Goal: Transaction & Acquisition: Purchase product/service

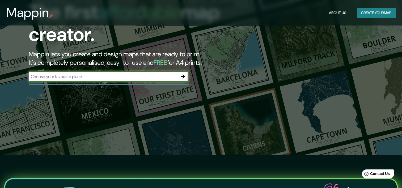
scroll to position [27, 0]
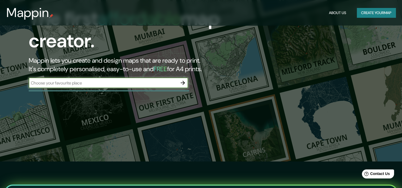
click at [127, 86] on input "text" at bounding box center [103, 83] width 149 height 6
type input "[GEOGRAPHIC_DATA]"
click at [184, 80] on icon "button" at bounding box center [183, 83] width 6 height 6
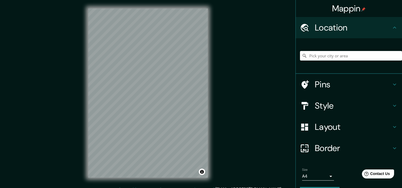
click at [205, 2] on div "© Mapbox © OpenStreetMap Improve this map" at bounding box center [148, 93] width 137 height 186
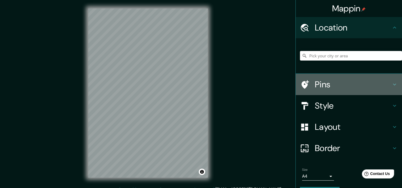
click at [323, 84] on h4 "Pins" at bounding box center [353, 84] width 77 height 11
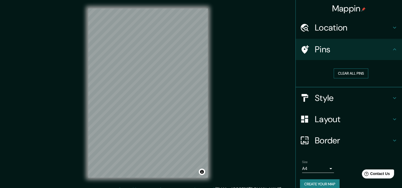
click at [343, 74] on button "Clear all pins" at bounding box center [351, 74] width 35 height 10
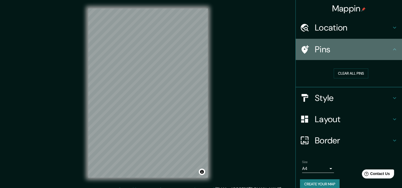
click at [323, 48] on h4 "Pins" at bounding box center [353, 49] width 77 height 11
click at [391, 47] on icon at bounding box center [394, 49] width 6 height 6
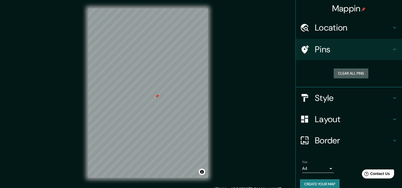
click at [357, 73] on button "Clear all pins" at bounding box center [351, 74] width 35 height 10
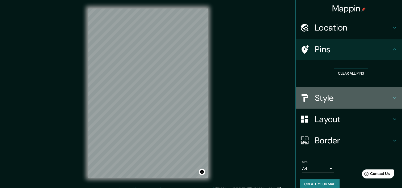
click at [329, 99] on h4 "Style" at bounding box center [353, 98] width 77 height 11
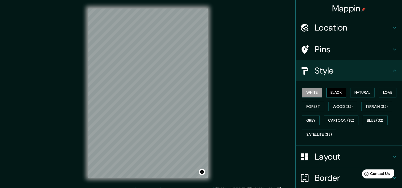
click at [333, 92] on button "Black" at bounding box center [336, 93] width 20 height 10
click at [355, 91] on button "Natural" at bounding box center [362, 93] width 24 height 10
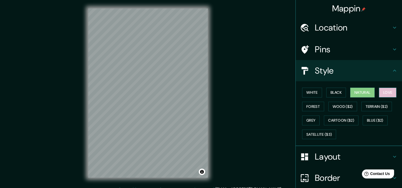
click at [384, 91] on button "Love" at bounding box center [388, 93] width 18 height 10
click at [314, 107] on button "Forest" at bounding box center [313, 107] width 22 height 10
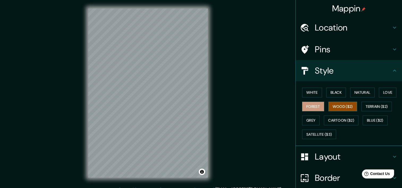
click at [332, 107] on button "Wood ($2)" at bounding box center [343, 107] width 29 height 10
click at [367, 101] on div "White Black Natural Love Forest Wood ($2) Terrain ($2) Grey Cartoon ($2) Blue (…" at bounding box center [351, 114] width 102 height 56
click at [368, 106] on button "Terrain ($2)" at bounding box center [376, 107] width 31 height 10
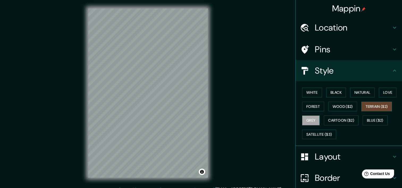
click at [307, 120] on button "Grey" at bounding box center [311, 121] width 18 height 10
click at [336, 119] on button "Cartoon ($2)" at bounding box center [341, 121] width 35 height 10
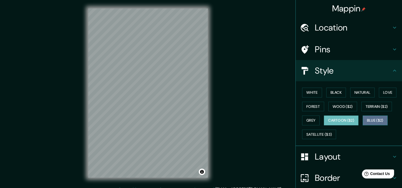
click at [375, 116] on button "Blue ($2)" at bounding box center [375, 121] width 25 height 10
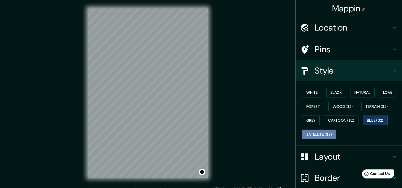
click at [322, 134] on button "Satellite ($3)" at bounding box center [319, 135] width 34 height 10
click at [368, 120] on button "Blue ($2)" at bounding box center [375, 121] width 25 height 10
click at [389, 92] on button "Love" at bounding box center [388, 93] width 18 height 10
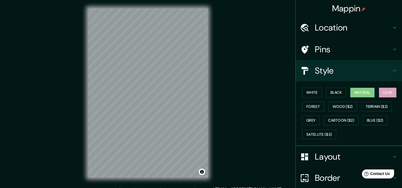
click at [368, 92] on button "Natural" at bounding box center [362, 93] width 24 height 10
click at [330, 92] on button "Black" at bounding box center [336, 93] width 20 height 10
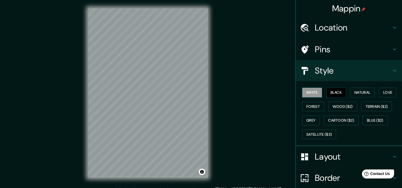
click at [313, 95] on button "White" at bounding box center [312, 93] width 20 height 10
click at [370, 119] on button "Blue ($2)" at bounding box center [375, 121] width 25 height 10
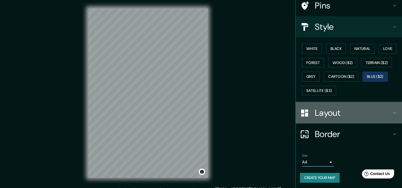
click at [339, 115] on h4 "Layout" at bounding box center [353, 113] width 77 height 11
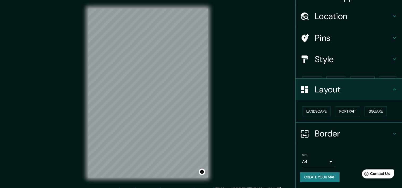
scroll to position [2, 0]
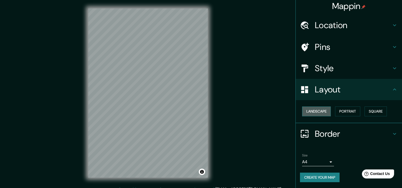
click at [323, 111] on button "Landscape" at bounding box center [316, 112] width 29 height 10
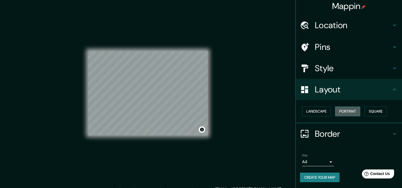
click at [339, 114] on button "Portrait" at bounding box center [347, 112] width 25 height 10
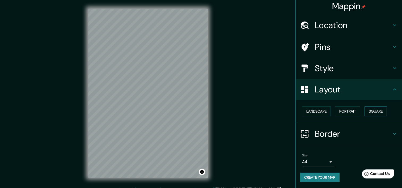
click at [369, 113] on button "Square" at bounding box center [376, 112] width 22 height 10
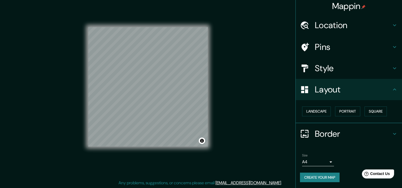
scroll to position [7, 0]
click at [335, 131] on h4 "Border" at bounding box center [353, 134] width 77 height 11
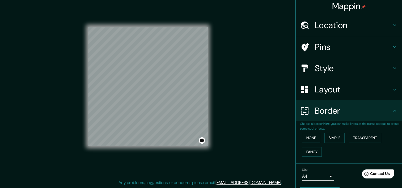
click at [310, 140] on button "None" at bounding box center [311, 138] width 18 height 10
click at [330, 138] on button "Simple" at bounding box center [335, 138] width 20 height 10
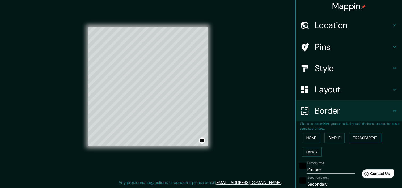
click at [362, 139] on button "Transparent" at bounding box center [365, 138] width 32 height 10
click at [312, 153] on button "Fancy" at bounding box center [312, 152] width 20 height 10
click at [309, 137] on button "None" at bounding box center [311, 138] width 18 height 10
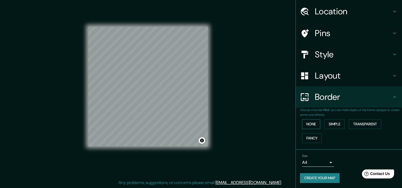
scroll to position [17, 0]
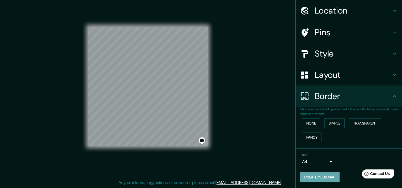
click at [334, 177] on button "Create your map" at bounding box center [320, 177] width 40 height 10
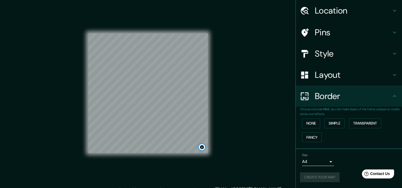
click at [200, 149] on button "Toggle attribution" at bounding box center [202, 147] width 6 height 6
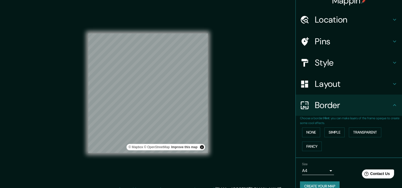
scroll to position [0, 0]
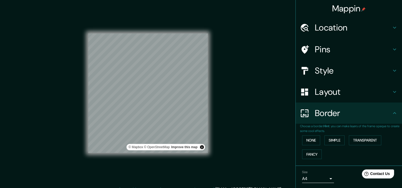
click at [347, 68] on h4 "Style" at bounding box center [353, 70] width 77 height 11
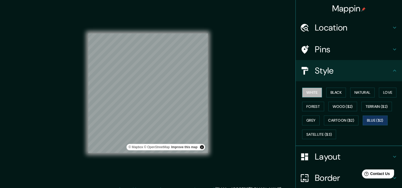
click at [311, 92] on button "White" at bounding box center [312, 93] width 20 height 10
click at [302, 120] on button "Grey" at bounding box center [311, 121] width 18 height 10
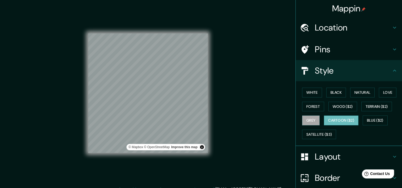
click at [333, 118] on button "Cartoon ($2)" at bounding box center [341, 121] width 35 height 10
click at [319, 133] on button "Satellite ($3)" at bounding box center [319, 135] width 34 height 10
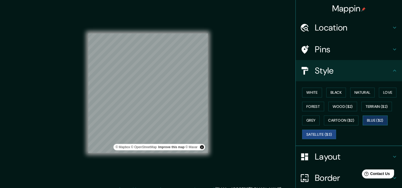
click at [382, 117] on button "Blue ($2)" at bounding box center [375, 121] width 25 height 10
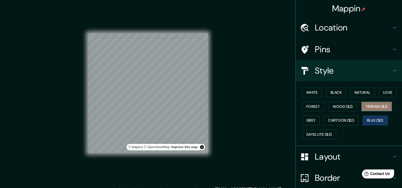
click at [383, 102] on button "Terrain ($2)" at bounding box center [376, 107] width 31 height 10
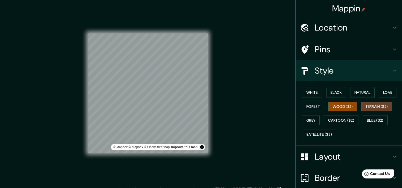
click at [349, 103] on button "Wood ($2)" at bounding box center [343, 107] width 29 height 10
click at [367, 105] on button "Terrain ($2)" at bounding box center [376, 107] width 31 height 10
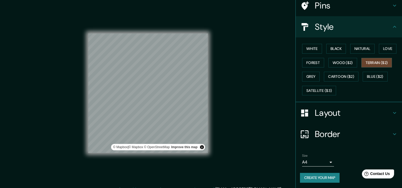
click at [335, 108] on h4 "Layout" at bounding box center [353, 113] width 77 height 11
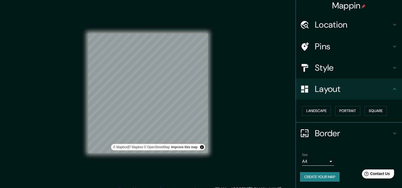
scroll to position [2, 0]
click at [320, 110] on button "Landscape" at bounding box center [316, 112] width 29 height 10
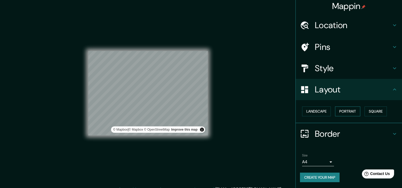
click at [340, 109] on button "Portrait" at bounding box center [347, 112] width 25 height 10
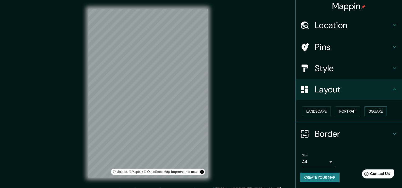
click at [369, 111] on button "Square" at bounding box center [376, 112] width 22 height 10
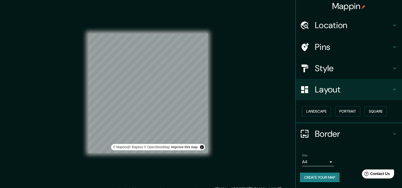
click at [365, 63] on h4 "Style" at bounding box center [353, 68] width 77 height 11
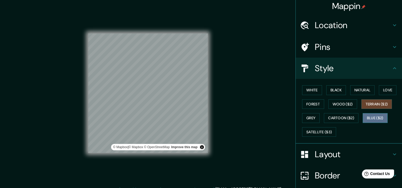
click at [365, 117] on button "Blue ($2)" at bounding box center [375, 118] width 25 height 10
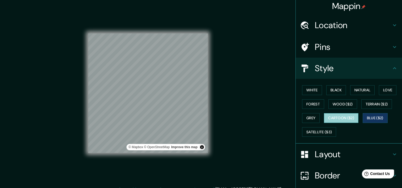
click at [348, 117] on button "Cartoon ($2)" at bounding box center [341, 118] width 35 height 10
click at [378, 117] on button "Blue ($2)" at bounding box center [375, 118] width 25 height 10
click at [312, 105] on button "Forest" at bounding box center [313, 104] width 22 height 10
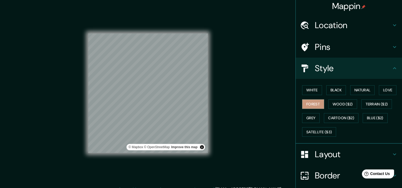
drag, startPoint x: 365, startPoint y: 115, endPoint x: 328, endPoint y: 109, distance: 37.4
click at [364, 115] on button "Blue ($2)" at bounding box center [375, 118] width 25 height 10
